Goal: Information Seeking & Learning: Learn about a topic

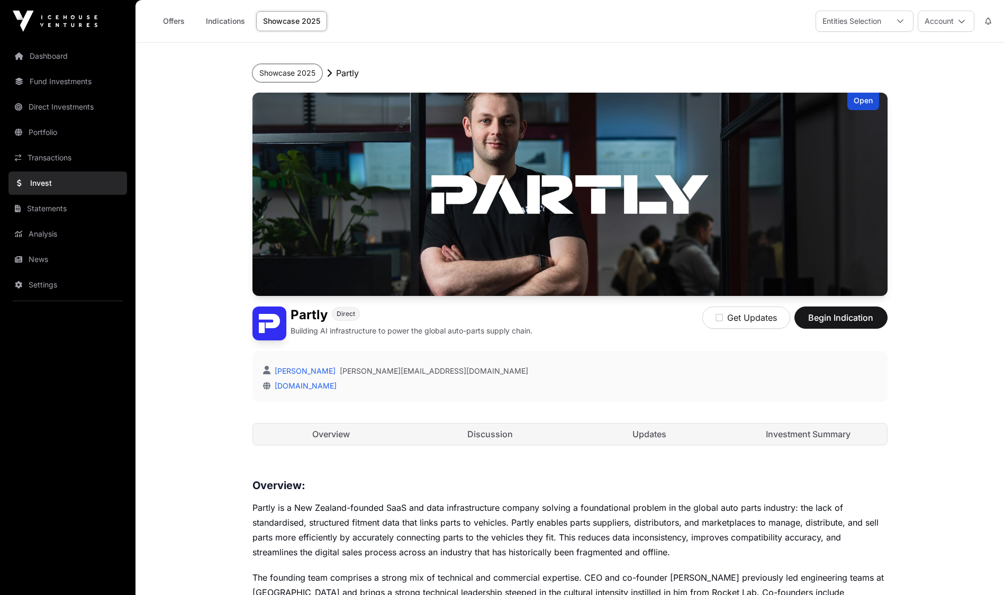
click at [294, 71] on button "Showcase 2025" at bounding box center [287, 73] width 70 height 18
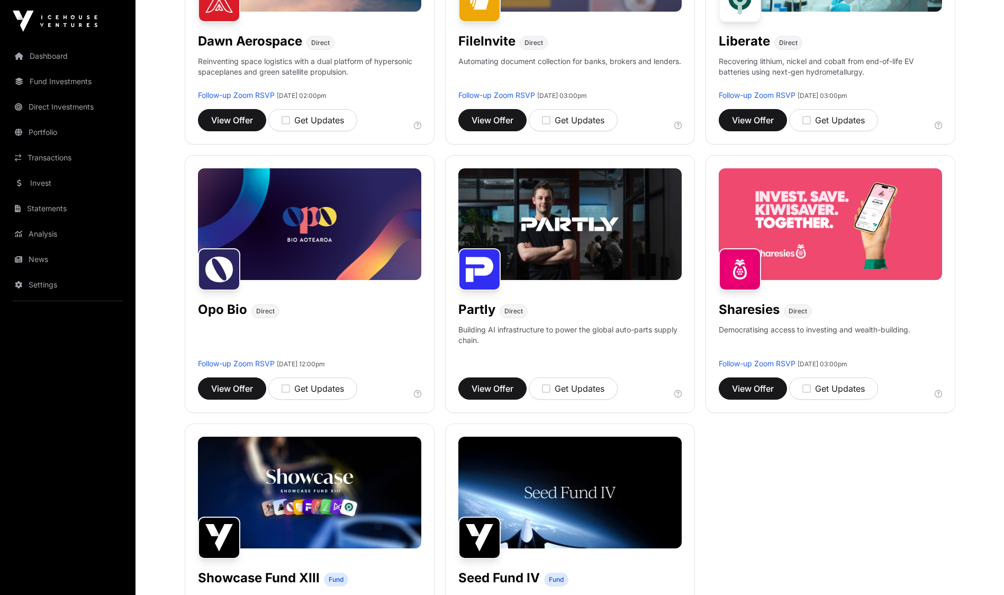
scroll to position [550, 0]
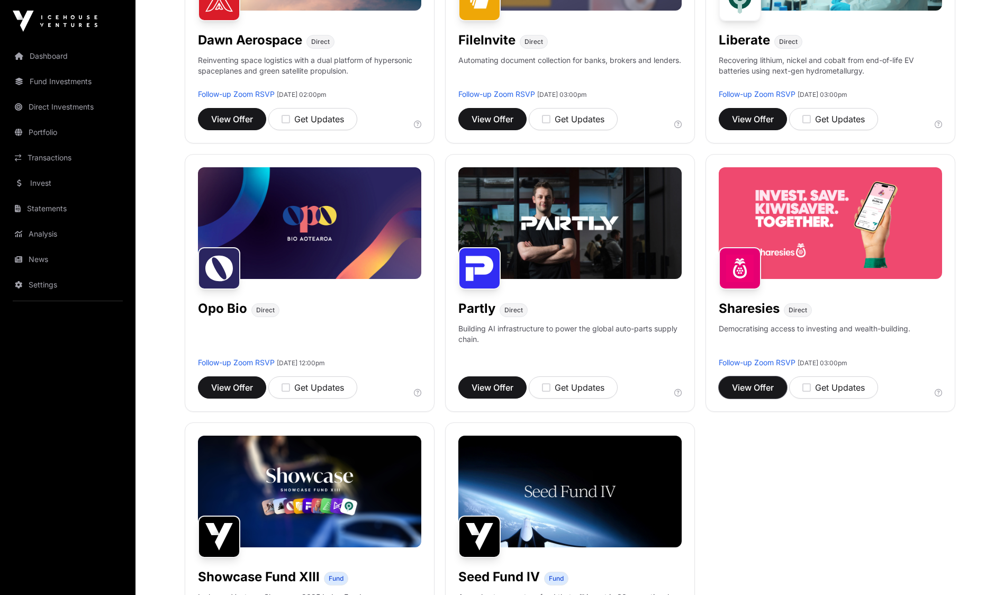
click at [762, 392] on span "View Offer" at bounding box center [753, 387] width 42 height 13
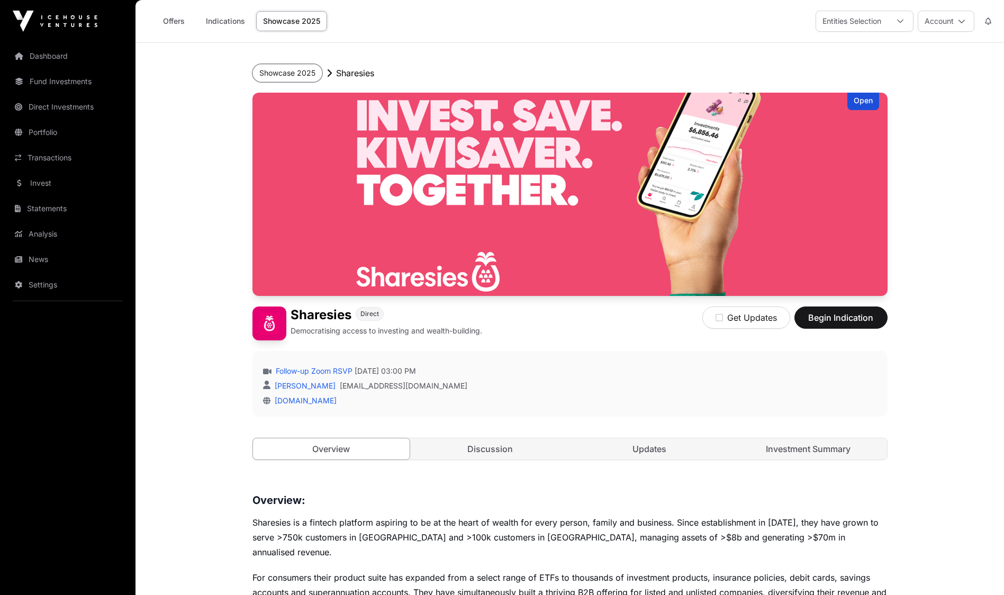
click at [281, 69] on button "Showcase 2025" at bounding box center [287, 73] width 70 height 18
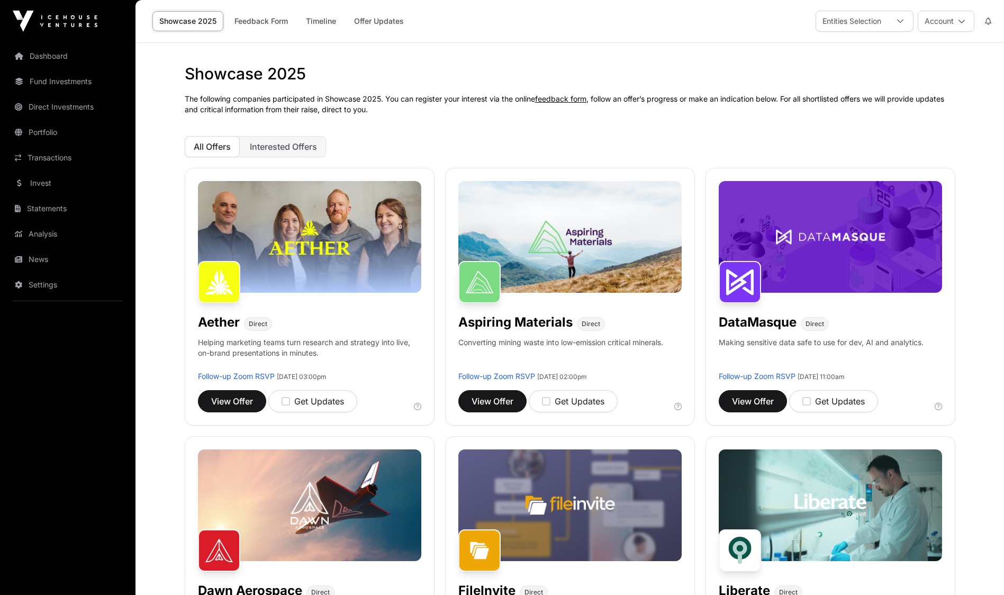
click at [36, 155] on link "Transactions" at bounding box center [67, 157] width 119 height 23
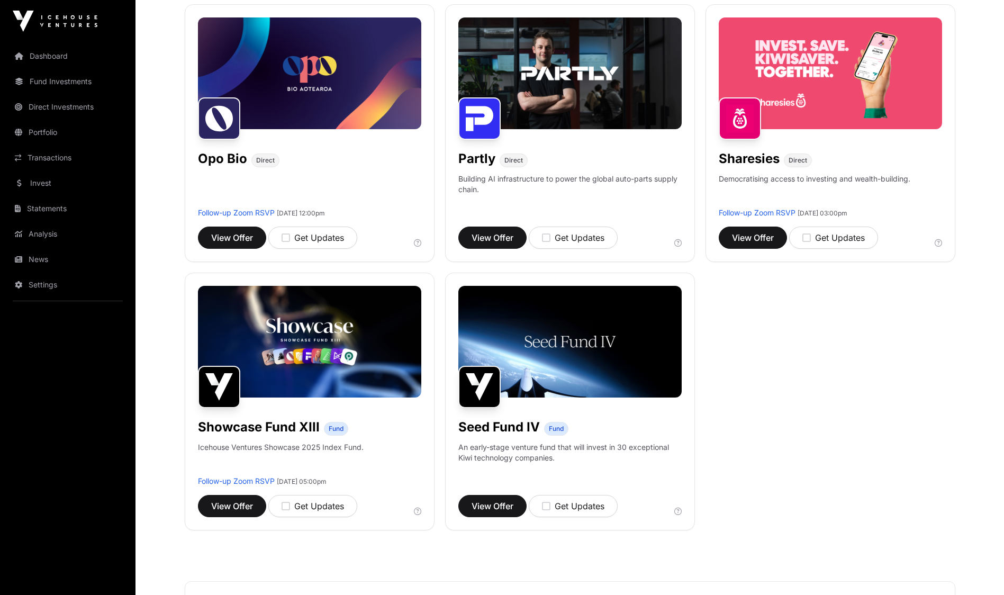
scroll to position [699, 0]
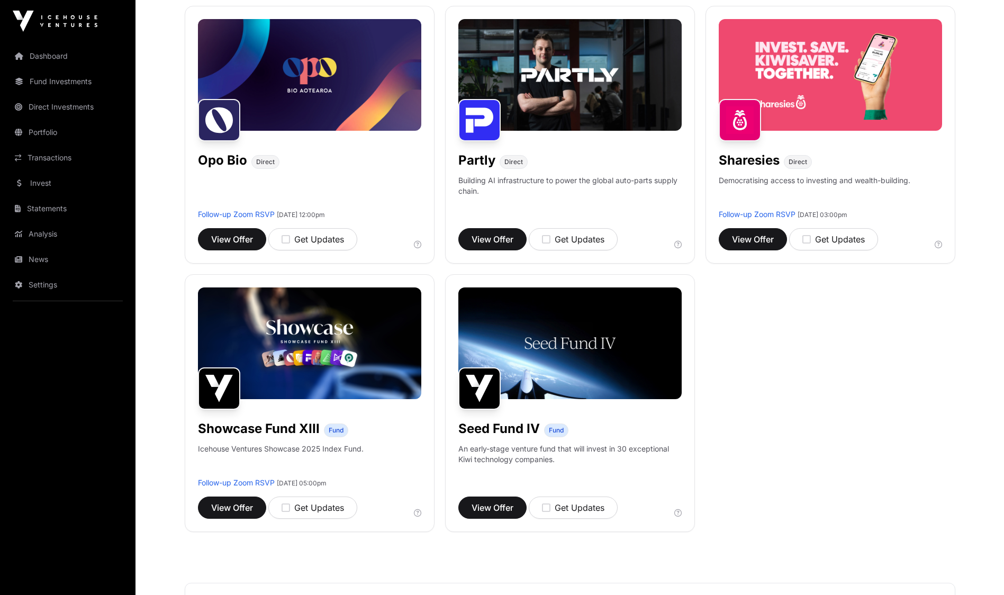
click at [53, 162] on link "Transactions" at bounding box center [67, 157] width 119 height 23
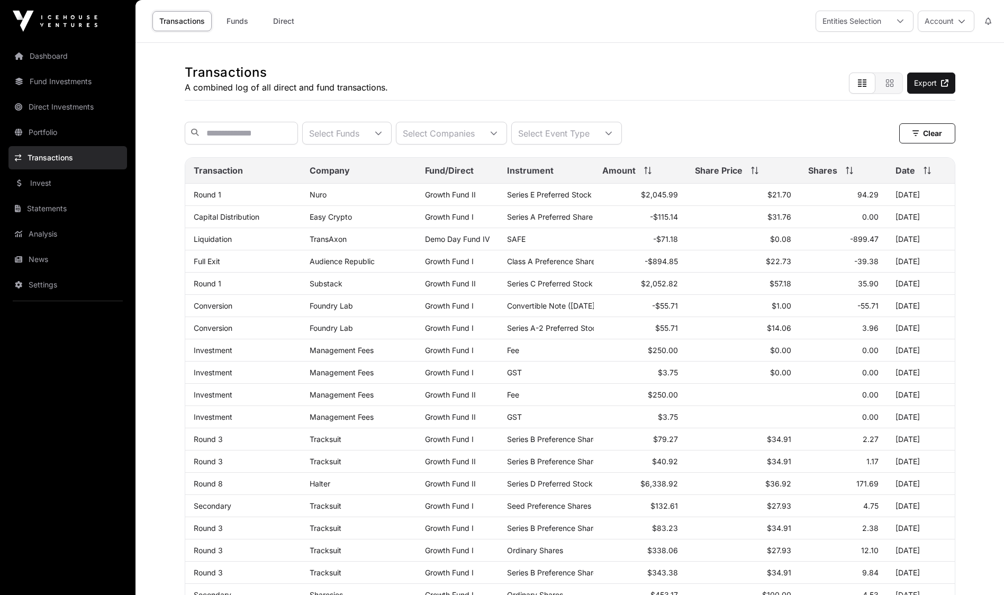
click at [44, 258] on link "News" at bounding box center [67, 259] width 119 height 23
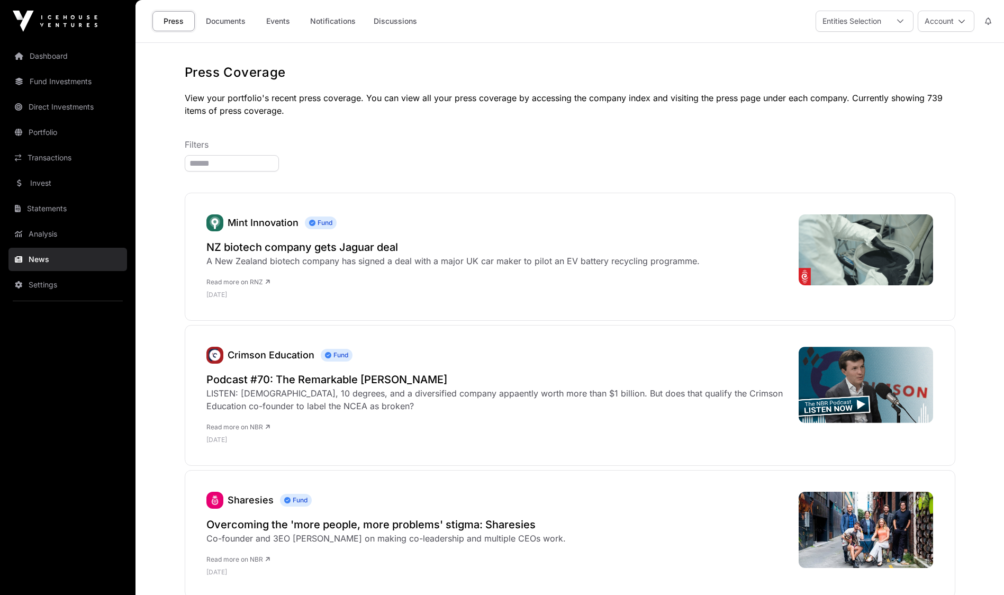
click at [950, 15] on button "Account" at bounding box center [946, 21] width 57 height 21
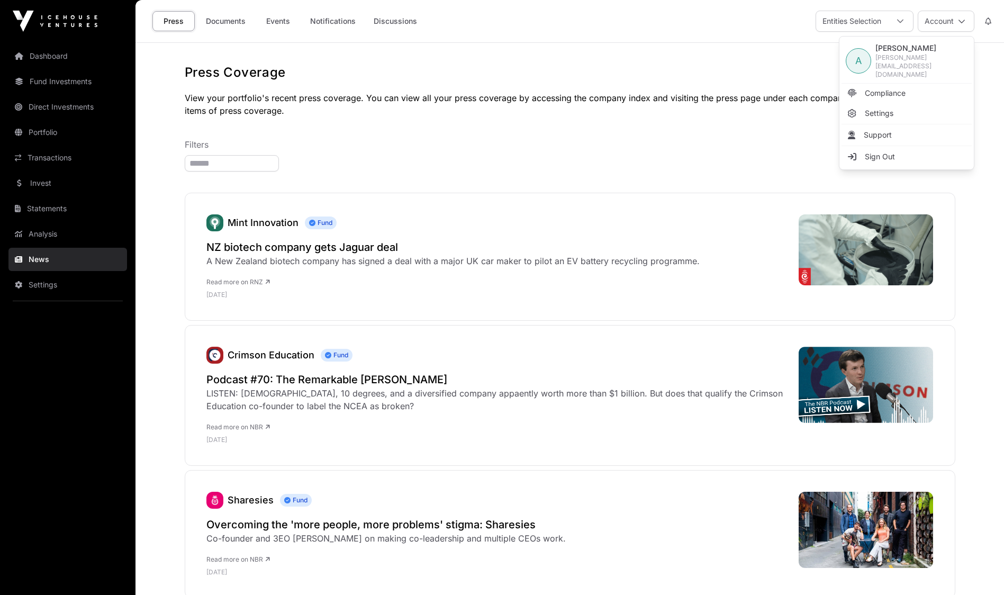
click at [870, 151] on span "Sign Out" at bounding box center [880, 156] width 30 height 11
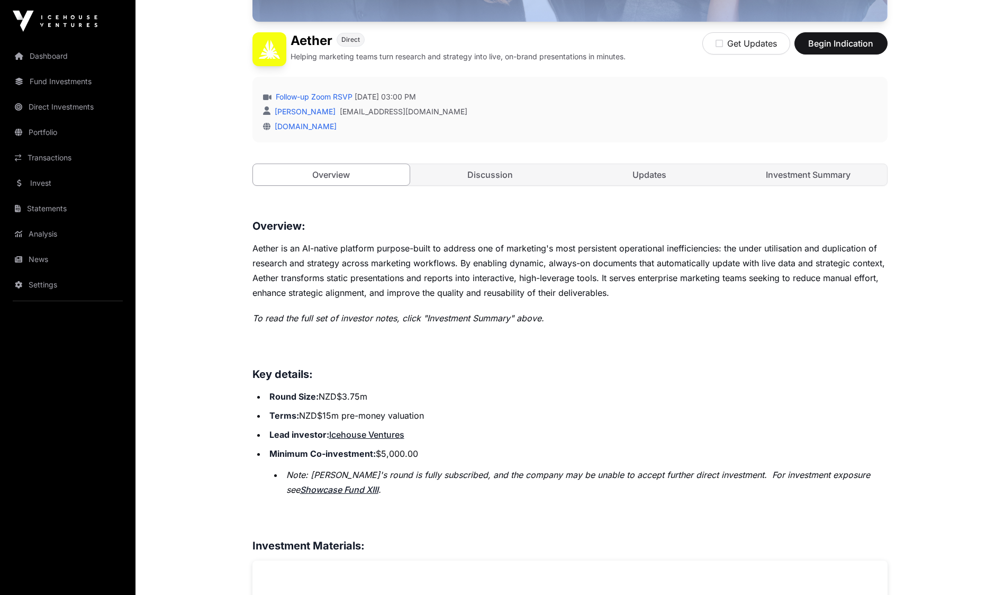
scroll to position [275, 0]
click at [810, 177] on link "Investment Summary" at bounding box center [808, 173] width 157 height 21
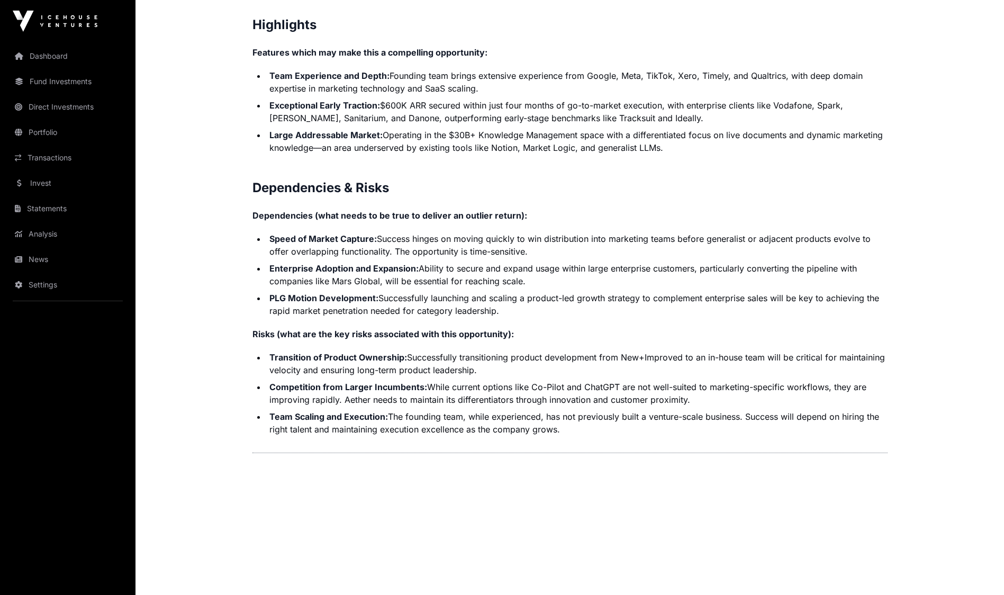
scroll to position [2145, 0]
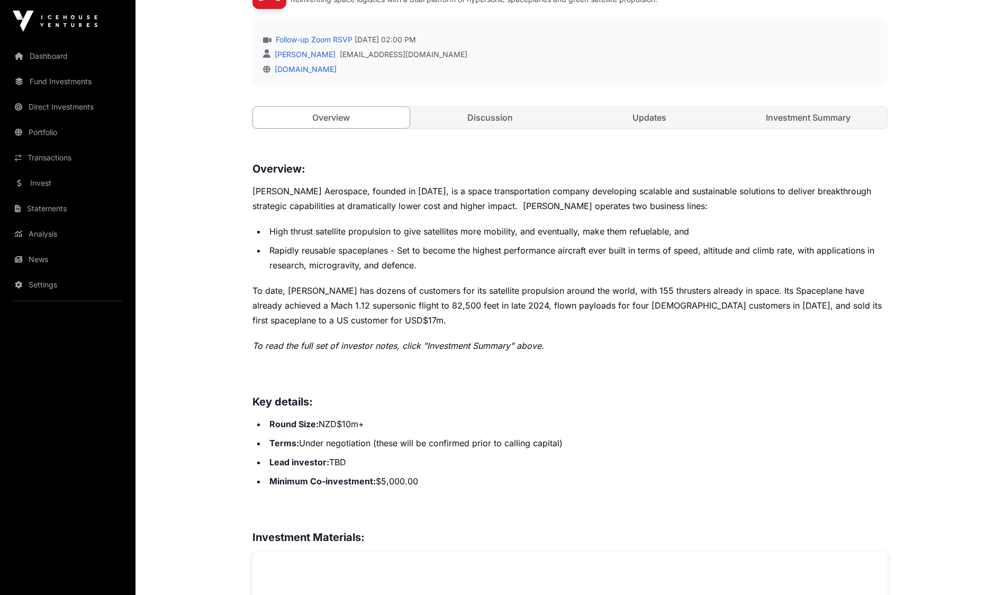
scroll to position [296, 0]
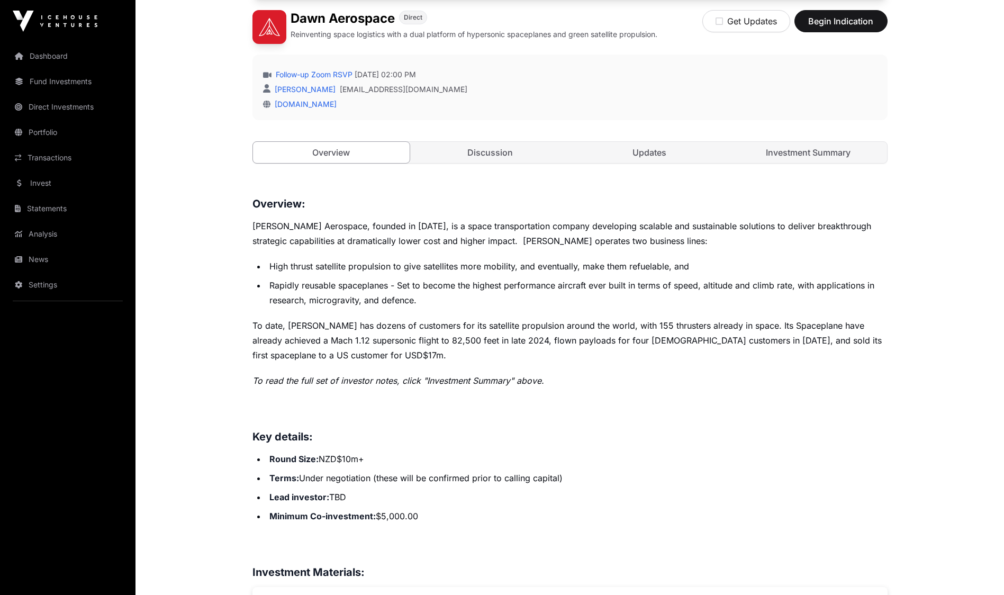
click at [800, 150] on link "Investment Summary" at bounding box center [808, 152] width 157 height 21
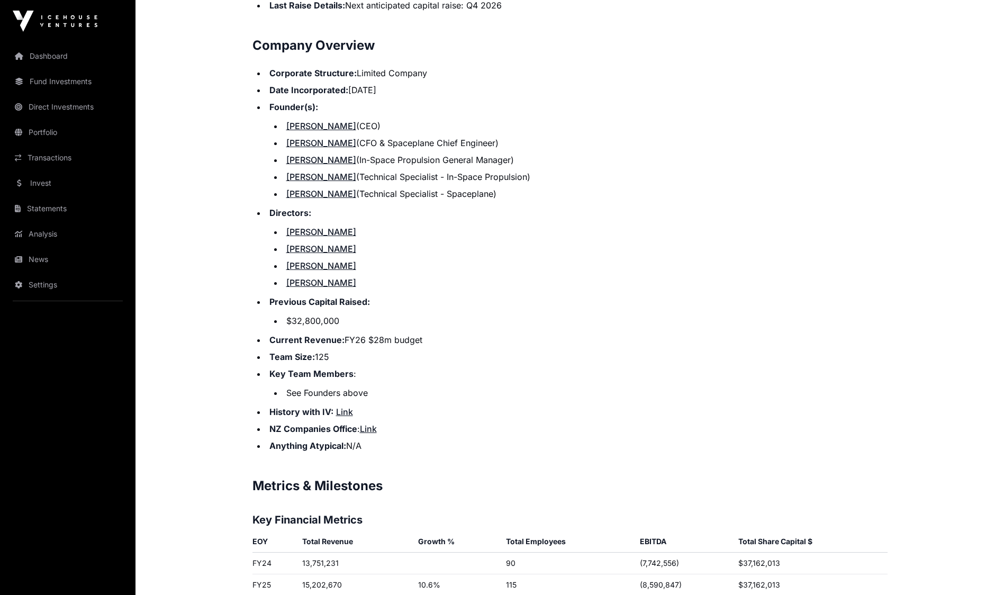
scroll to position [1270, 0]
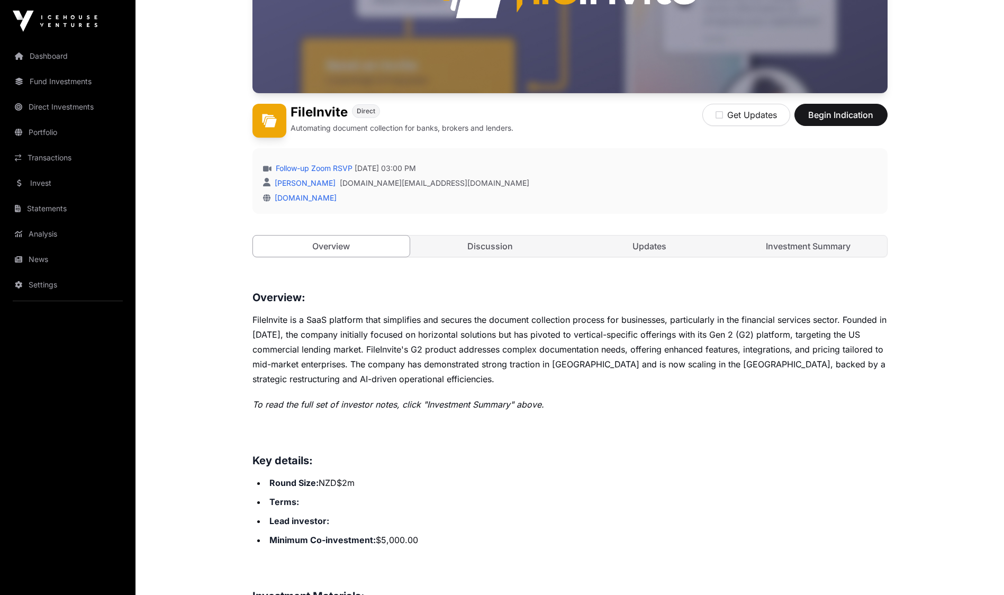
scroll to position [339, 0]
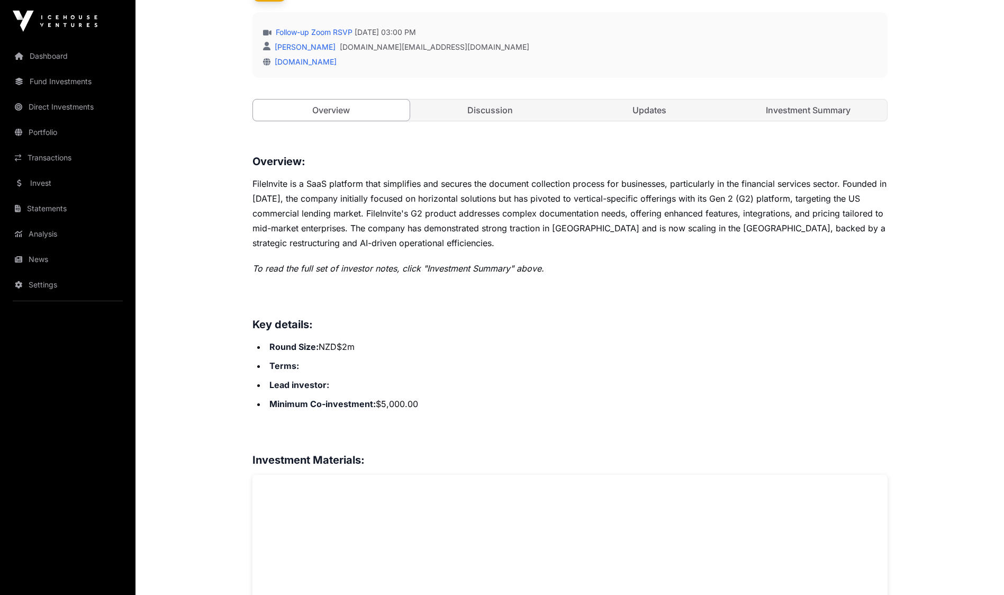
click at [836, 116] on link "Investment Summary" at bounding box center [808, 109] width 157 height 21
